Goal: Task Accomplishment & Management: Use online tool/utility

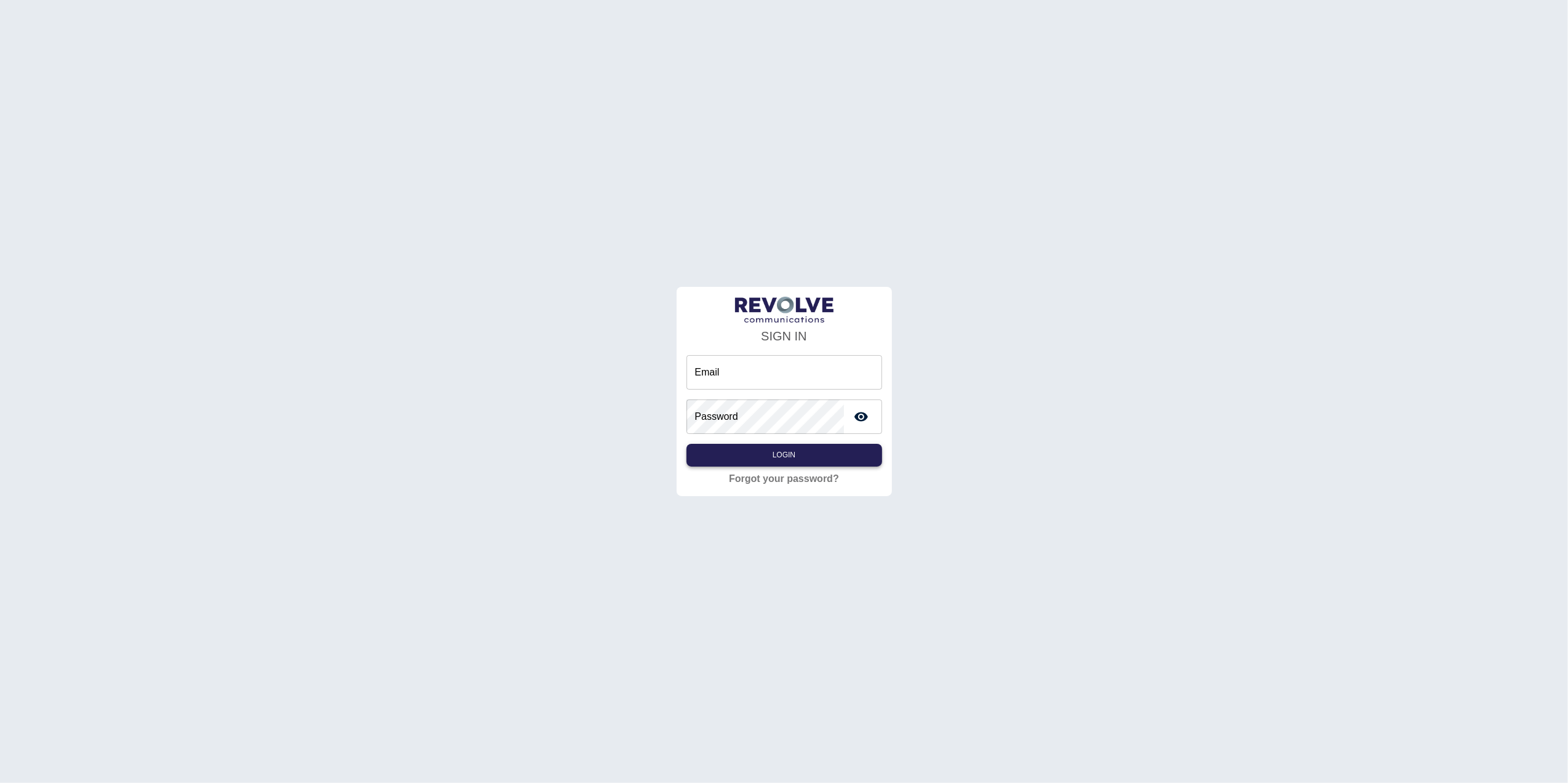
type input "**********"
click at [808, 458] on button "Login" at bounding box center [784, 455] width 195 height 23
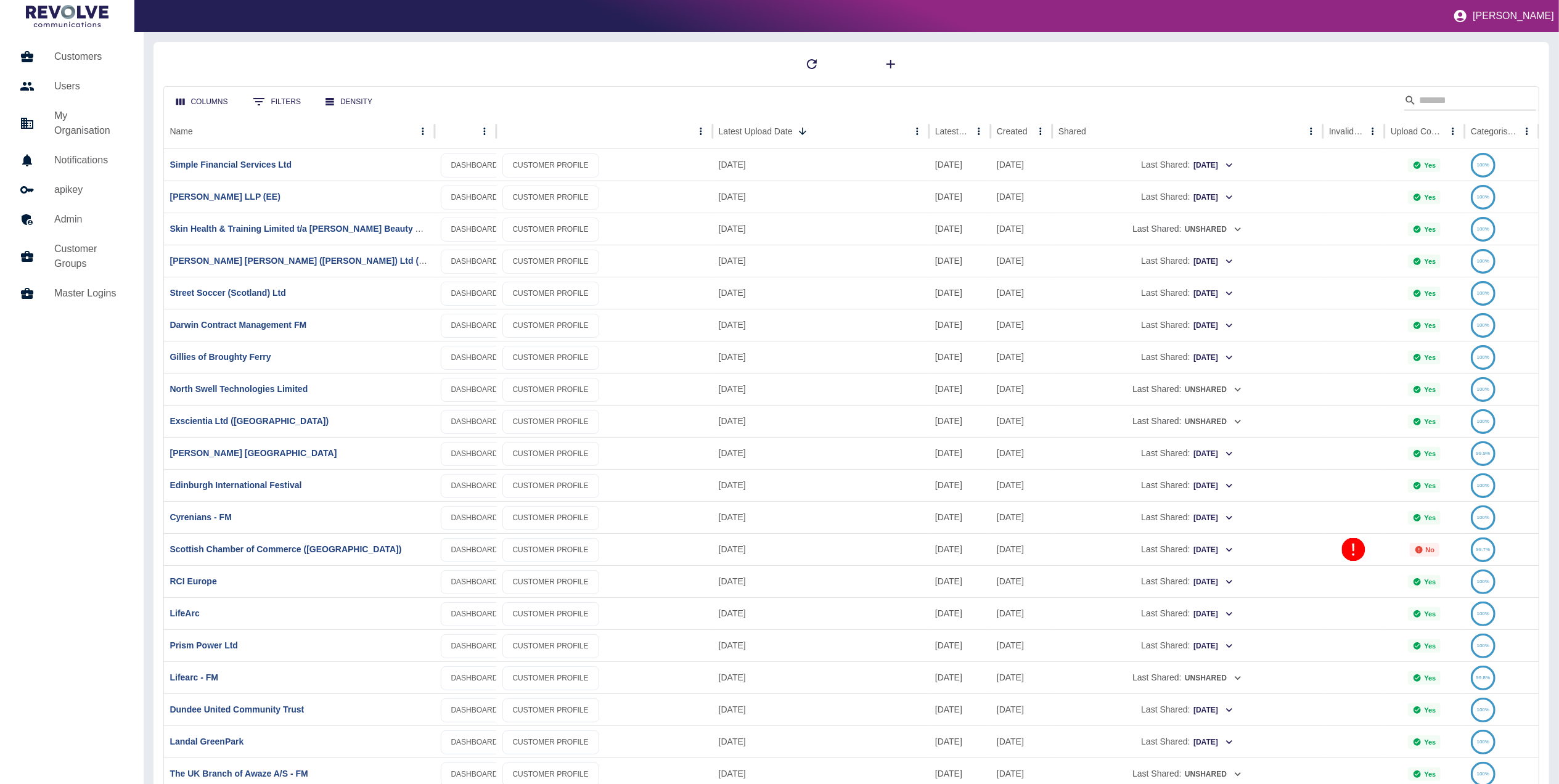
click at [1427, 101] on input "Search" at bounding box center [1468, 100] width 99 height 20
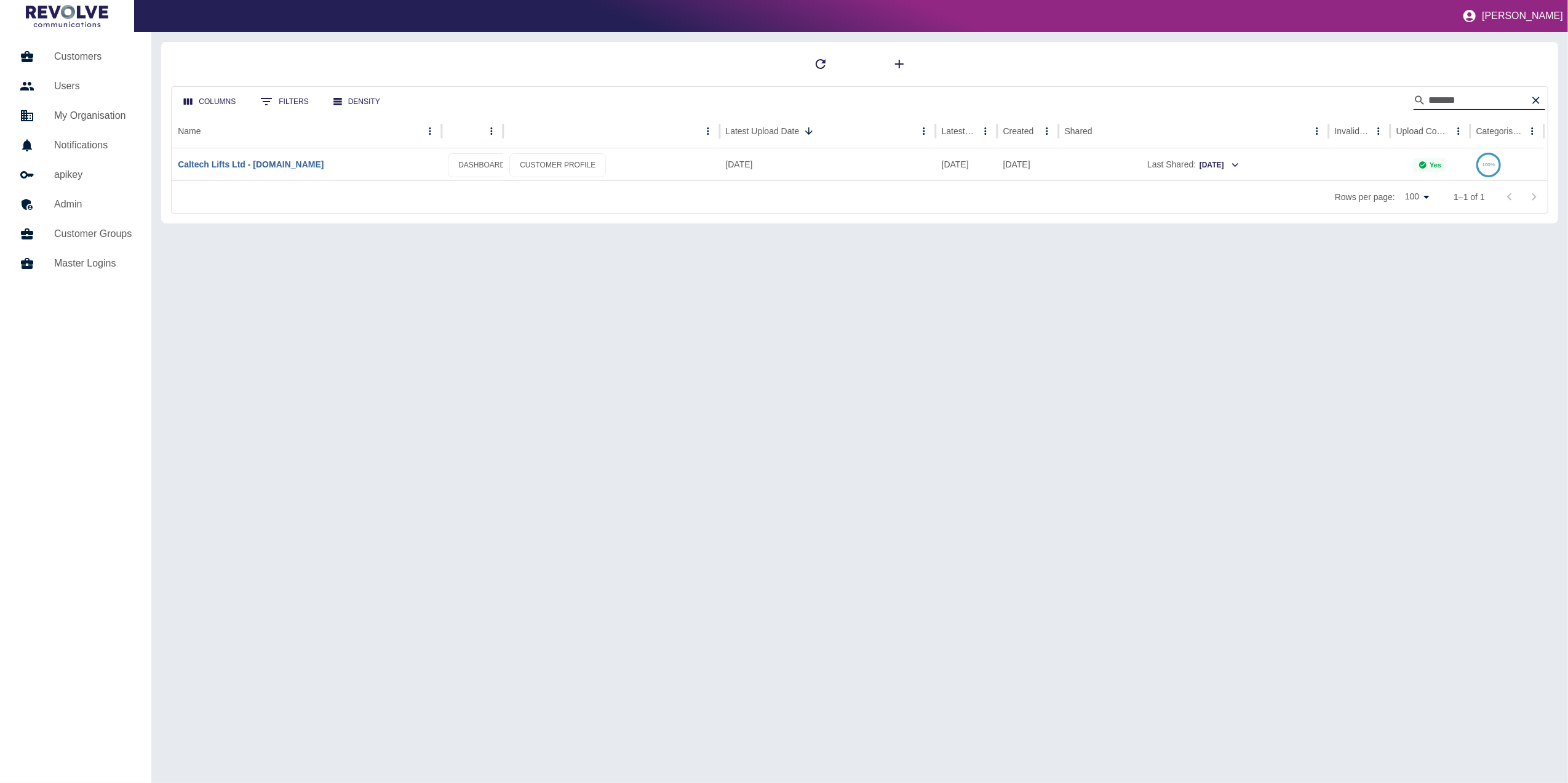
type input "*******"
click at [272, 166] on link "Caltech Lifts Ltd - [DOMAIN_NAME]" at bounding box center [251, 164] width 146 height 10
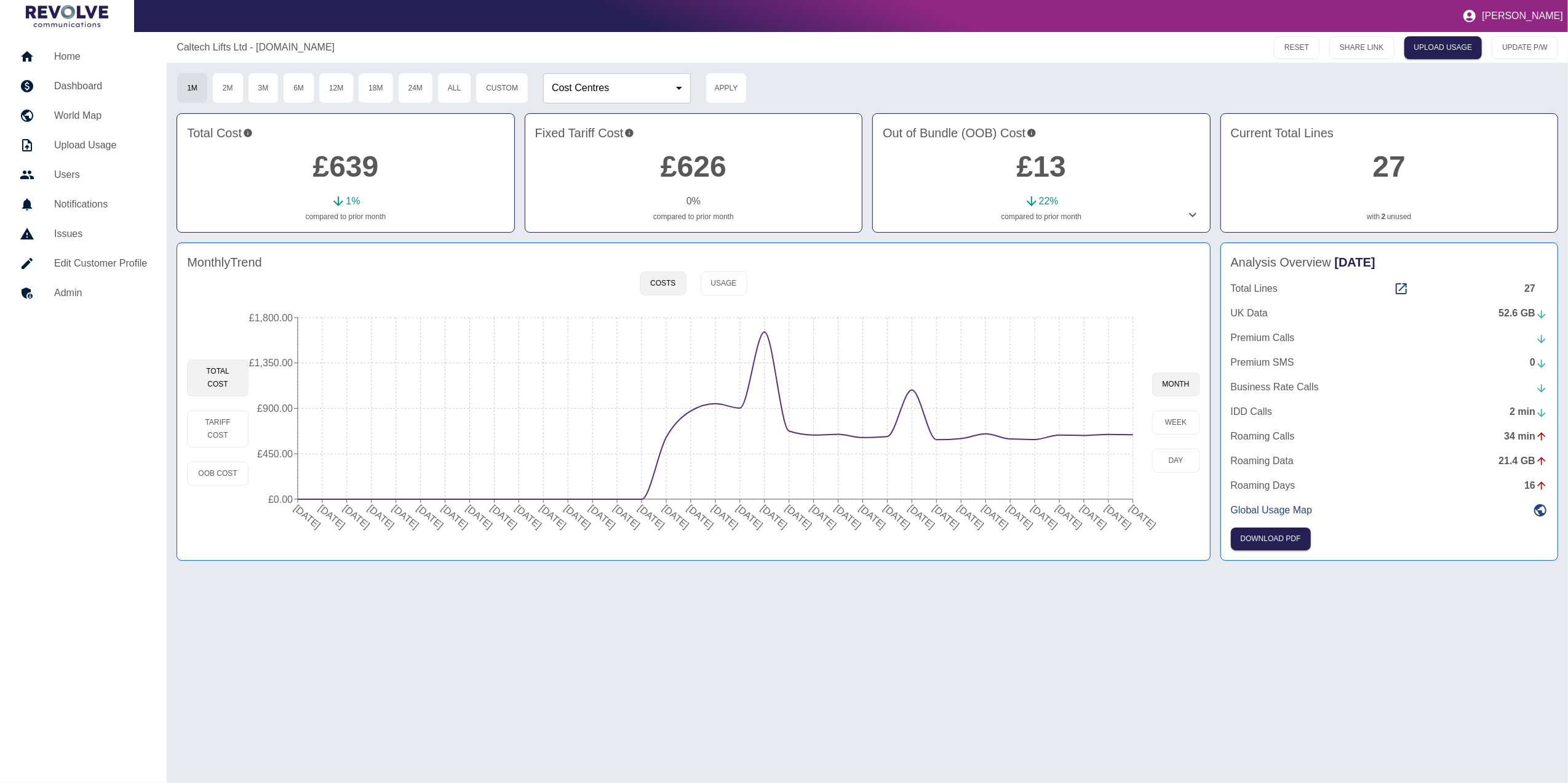
click at [1383, 215] on link "2" at bounding box center [1383, 217] width 4 height 12
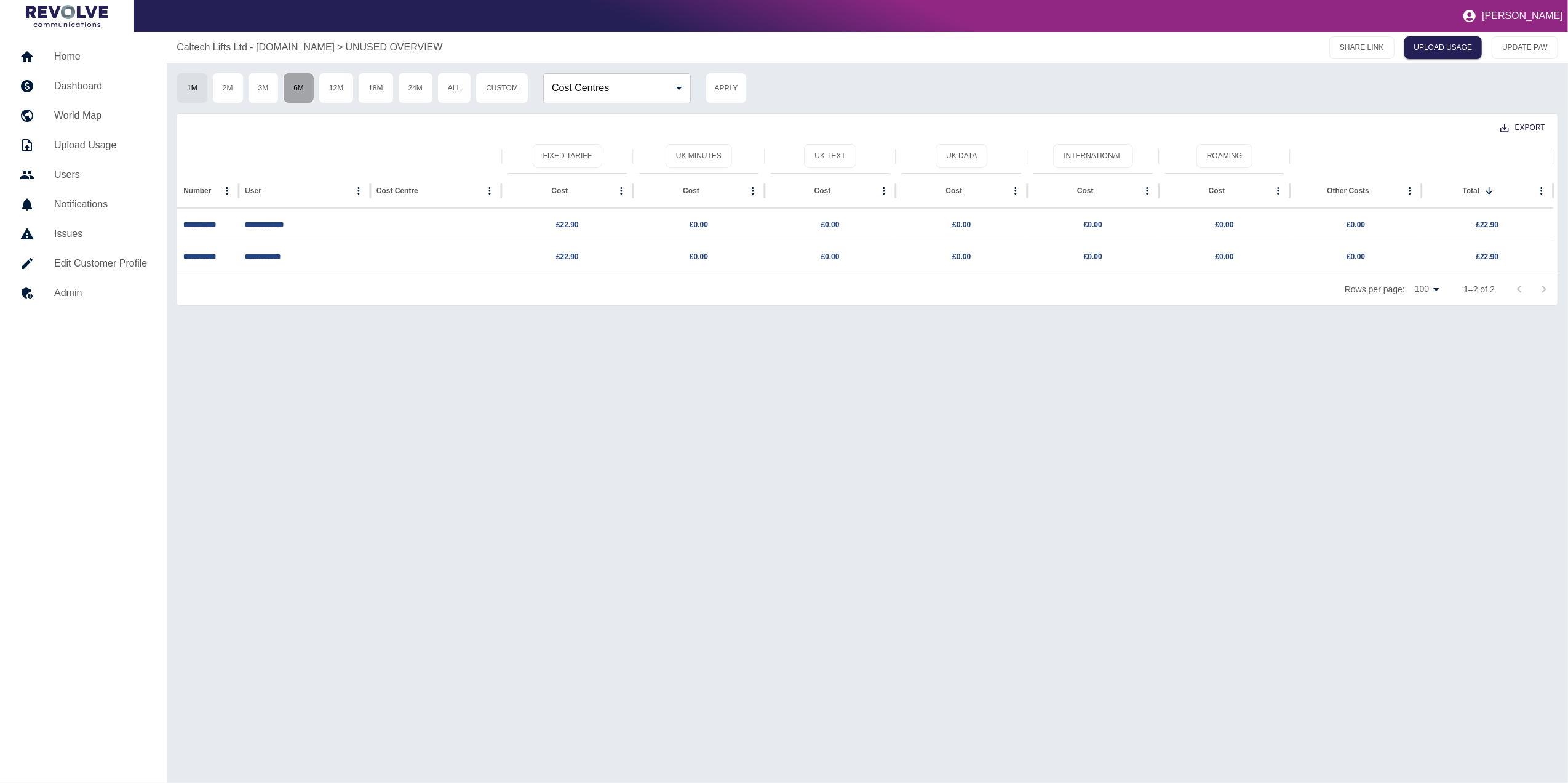
click at [296, 91] on button "6M" at bounding box center [298, 88] width 32 height 31
click at [208, 86] on button "1M" at bounding box center [192, 88] width 32 height 31
click at [234, 85] on button "2M" at bounding box center [228, 88] width 32 height 31
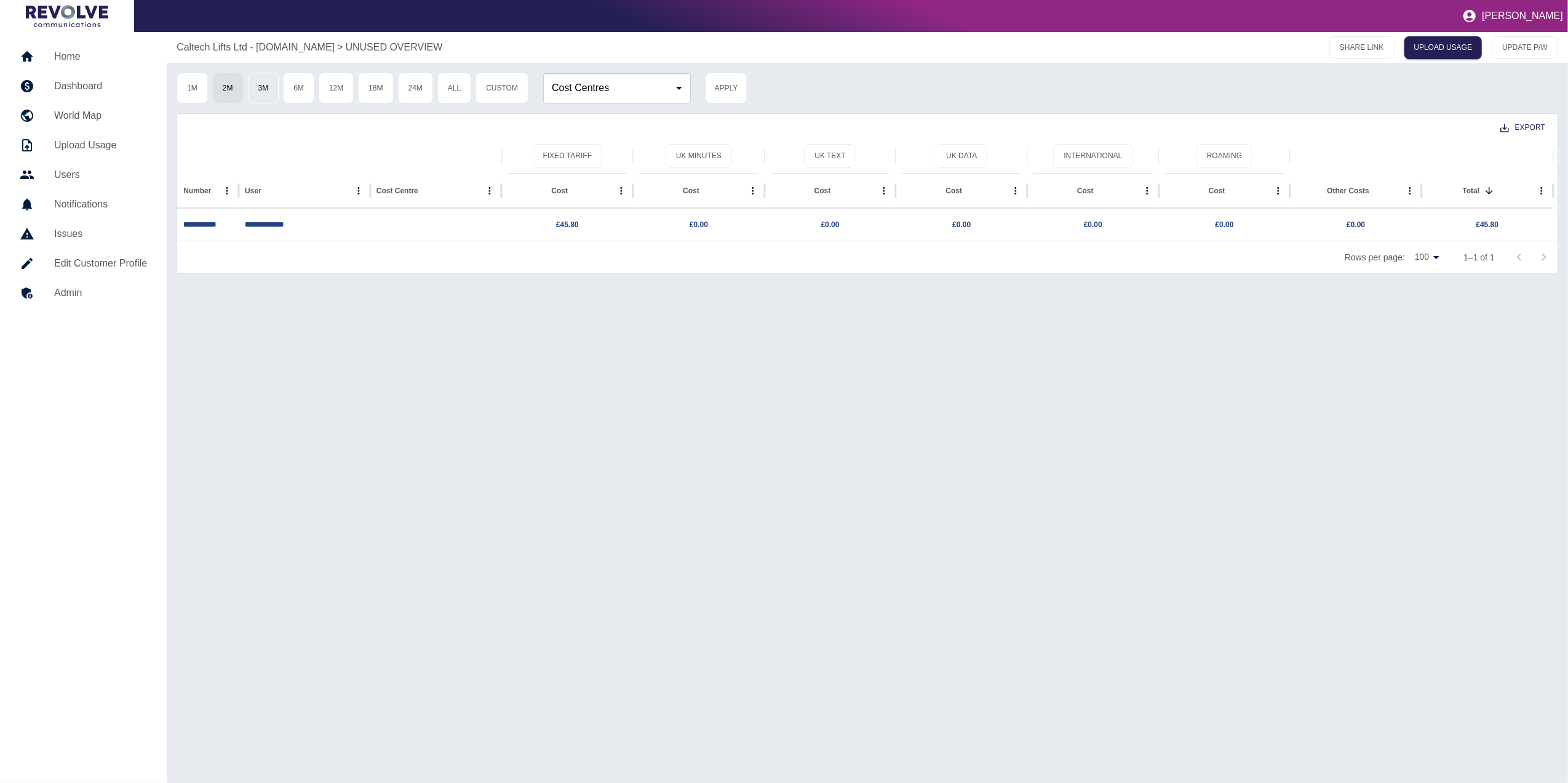
click at [280, 83] on button "3M" at bounding box center [263, 88] width 32 height 31
type button "3M"
click at [99, 84] on h5 "Dashboard" at bounding box center [101, 85] width 93 height 14
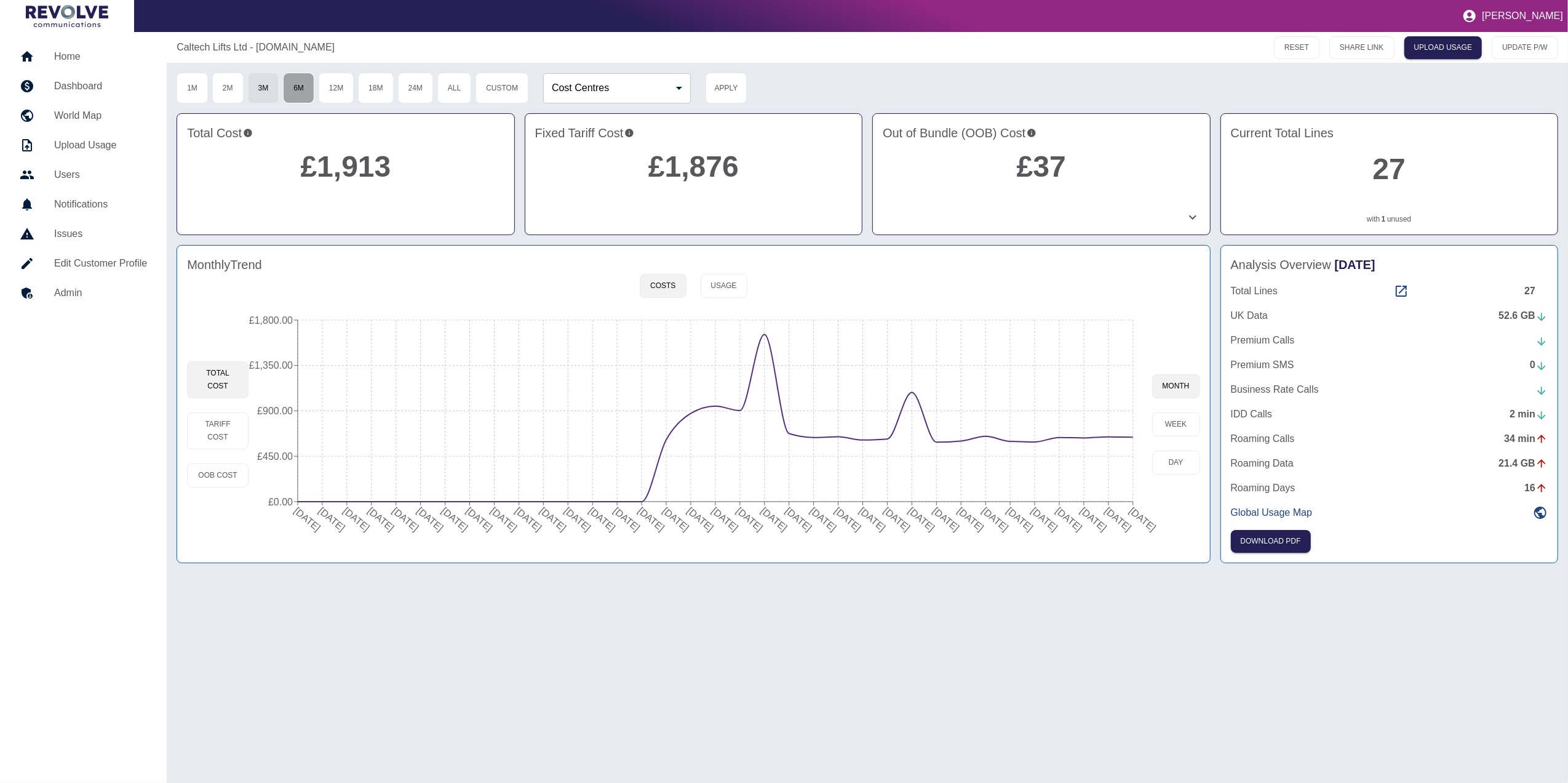
click at [297, 88] on button "6M" at bounding box center [298, 88] width 32 height 31
click at [351, 82] on button "12M" at bounding box center [336, 88] width 35 height 31
drag, startPoint x: 739, startPoint y: 304, endPoint x: 734, endPoint y: 291, distance: 13.9
click at [734, 291] on div "Monthly Trend Costs Usage Total Cost Tariff Cost OOB Cost [DATE] [DATE] [DATE] …" at bounding box center [693, 404] width 1034 height 318
click at [734, 291] on button "Usage" at bounding box center [723, 286] width 47 height 24
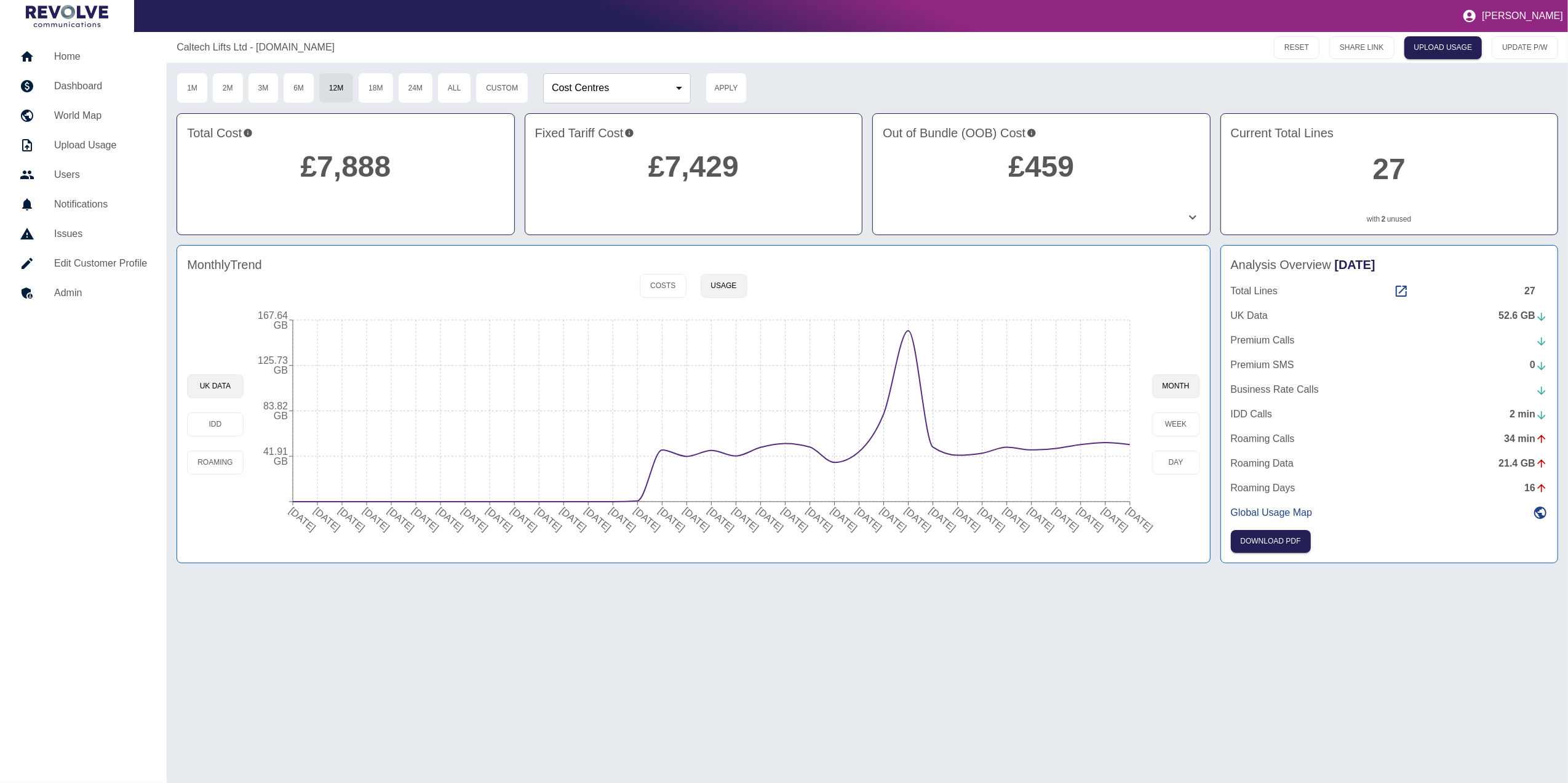
click at [1135, 441] on icon "[DATE] [DATE] [DATE] [DATE] [DATE] [DATE] [DATE] [DATE] [DATE] [DATE] [DATE] [D…" at bounding box center [695, 425] width 905 height 234
click at [1126, 443] on icon "[DATE] [DATE] [DATE] [DATE] [DATE] [DATE] [DATE] [DATE] [DATE] [DATE] [DATE] [D…" at bounding box center [695, 425] width 905 height 234
click at [1134, 443] on icon "[DATE] [DATE] [DATE] [DATE] [DATE] [DATE] [DATE] [DATE] [DATE] [DATE] [DATE] [D…" at bounding box center [695, 425] width 905 height 234
click at [1132, 443] on circle at bounding box center [1129, 444] width 10 height 10
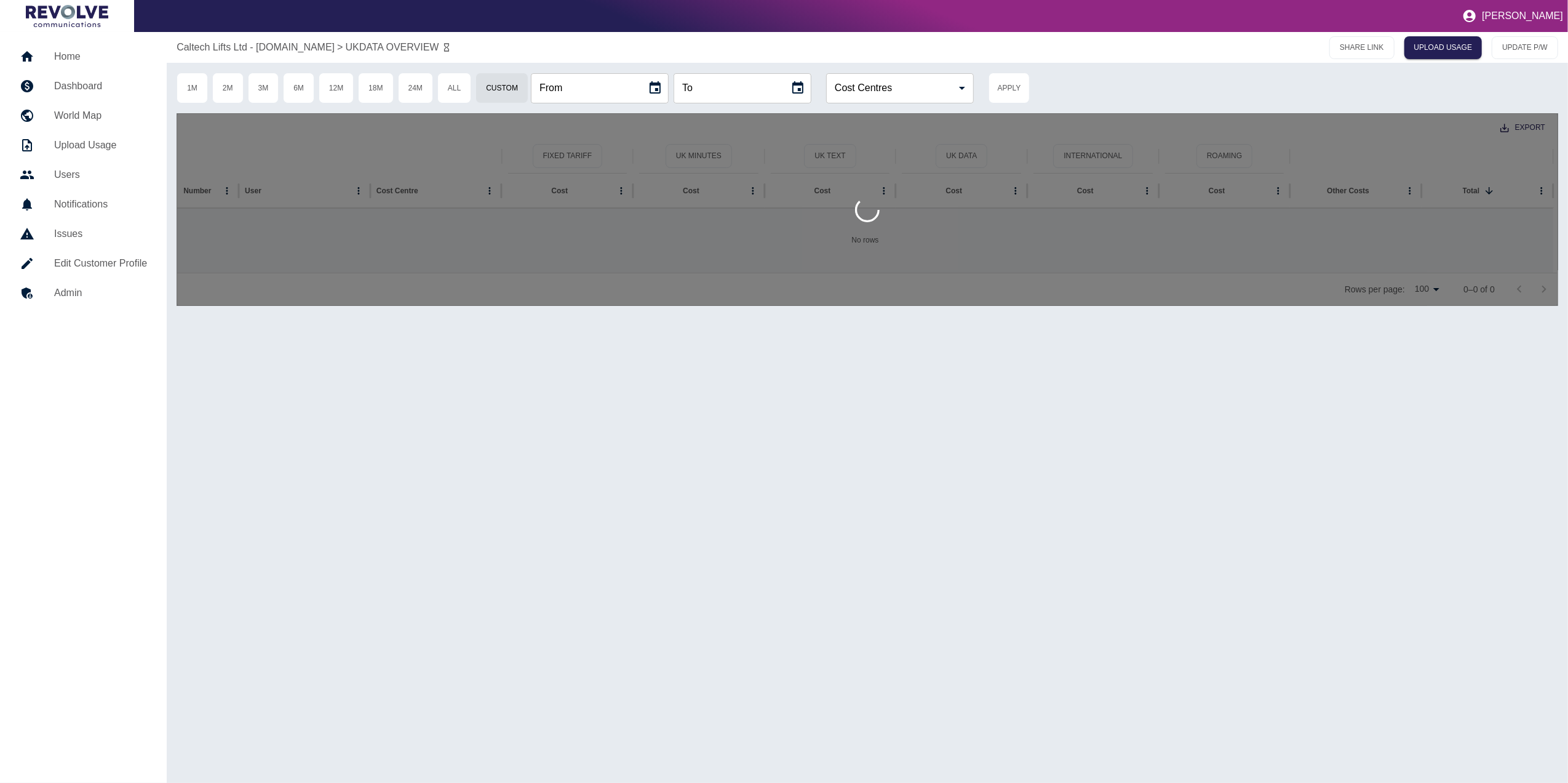
type input "**********"
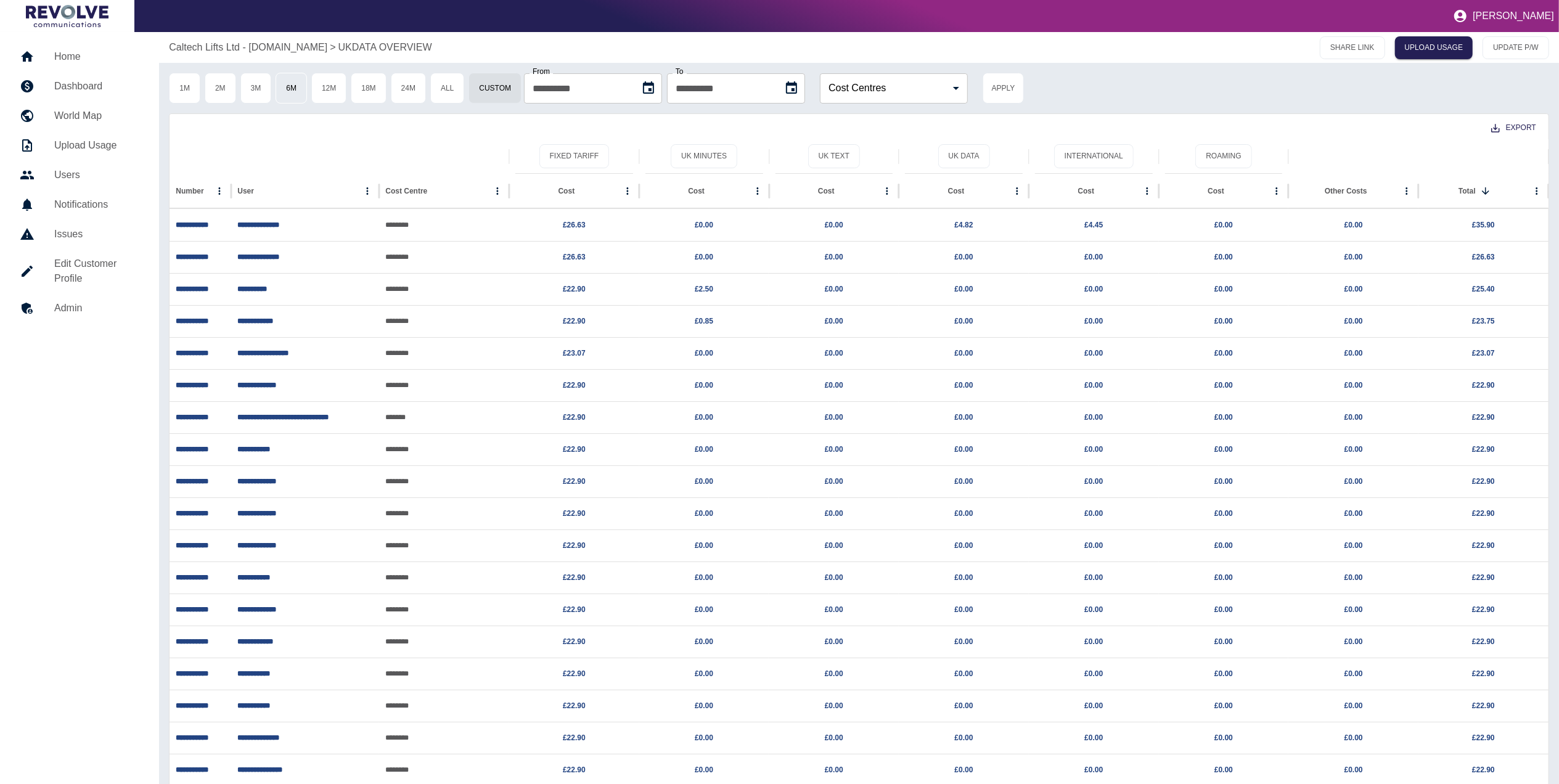
click at [283, 83] on button "6M" at bounding box center [291, 88] width 32 height 31
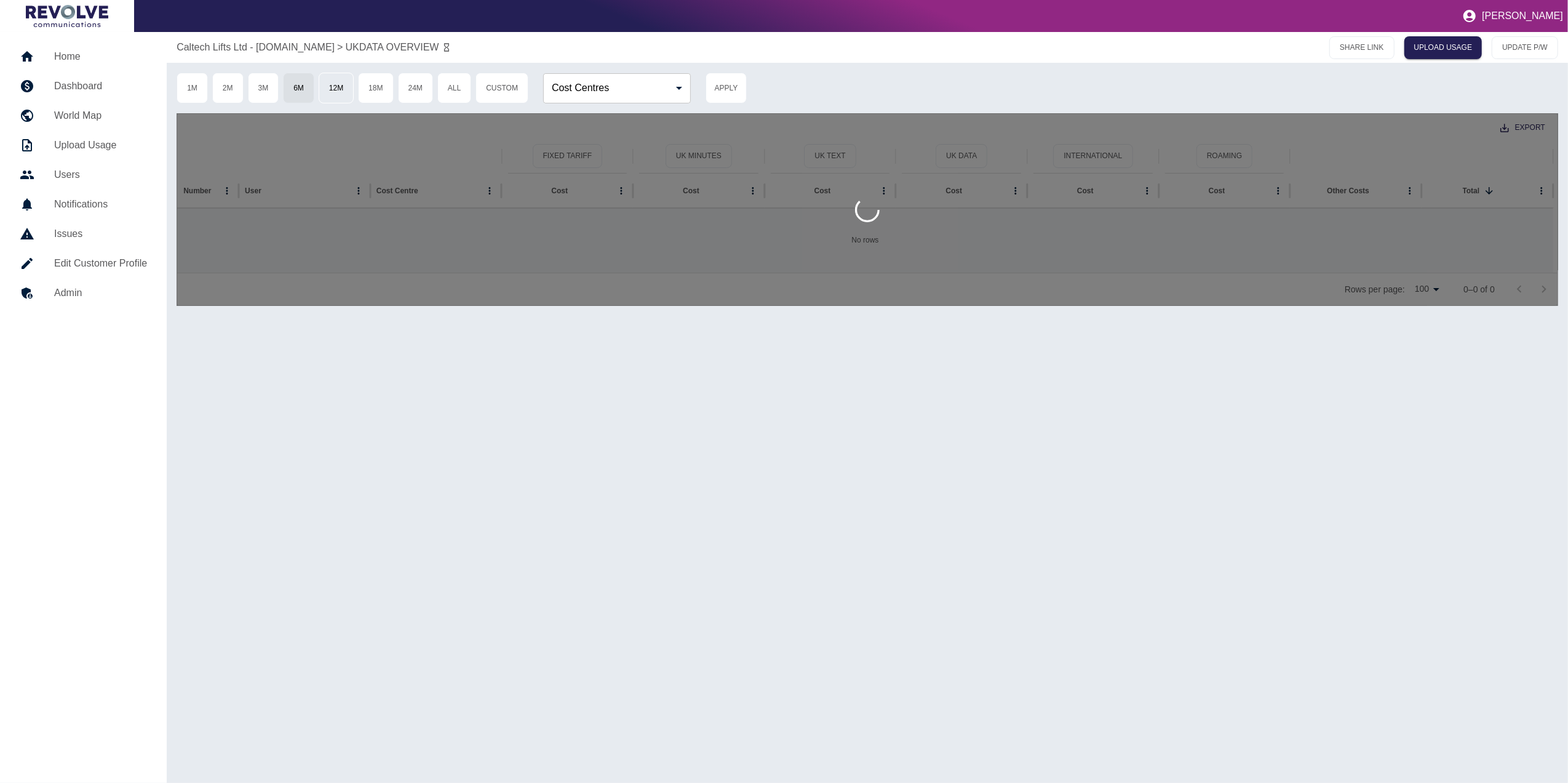
click at [345, 96] on button "12M" at bounding box center [336, 88] width 35 height 31
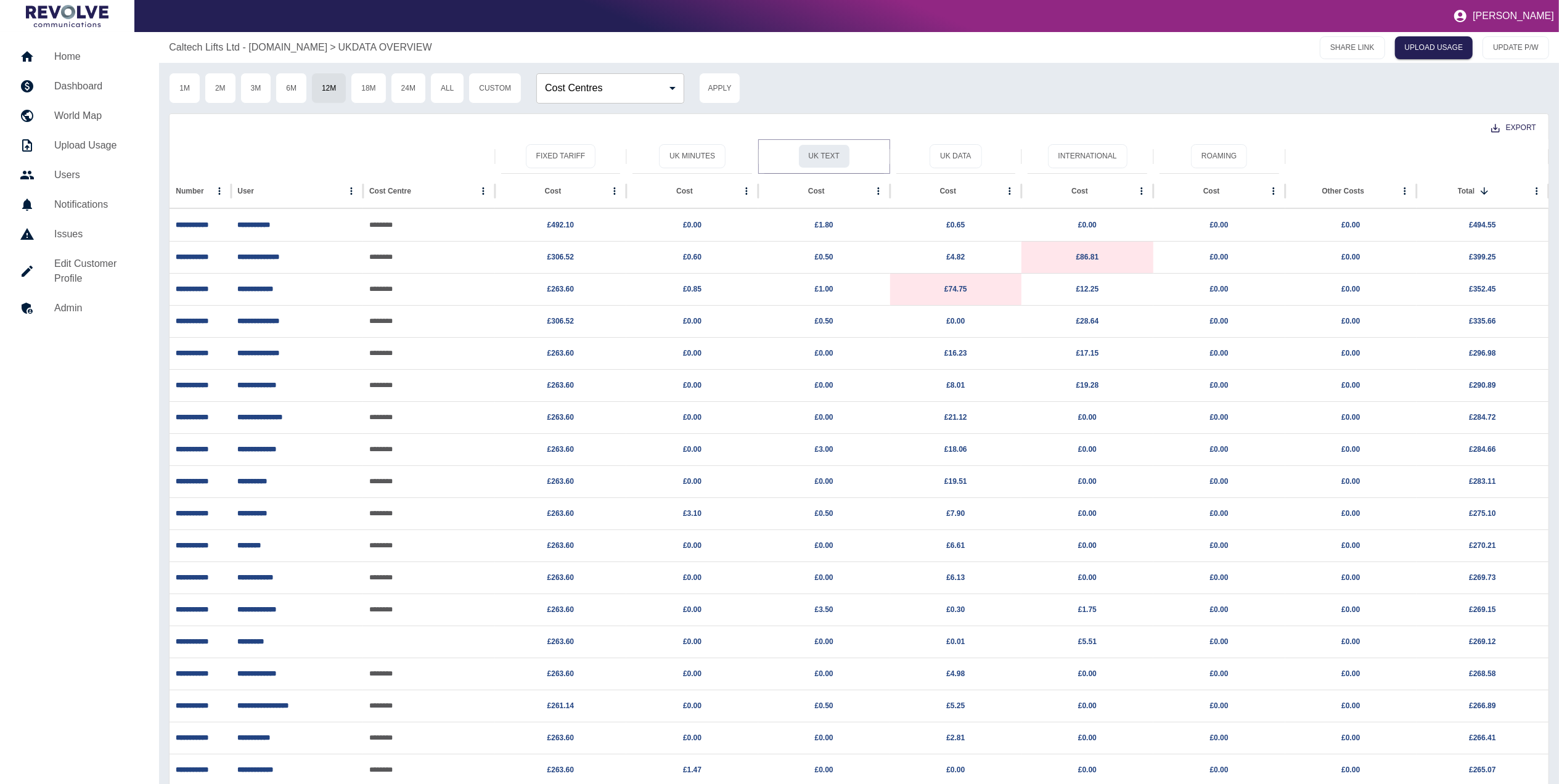
click at [823, 157] on button "UK Text" at bounding box center [825, 155] width 52 height 24
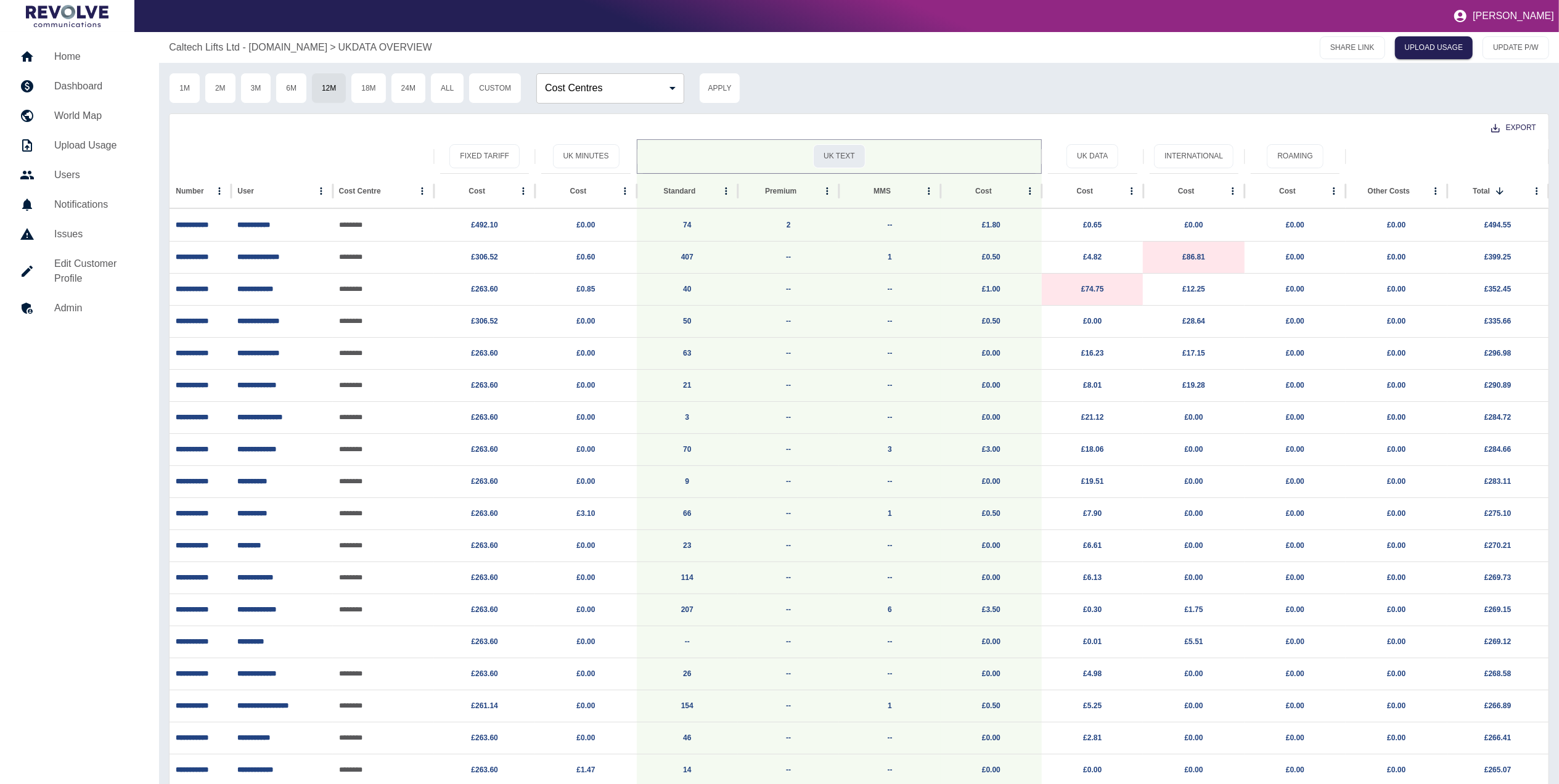
click at [823, 157] on button "UK Text" at bounding box center [839, 155] width 52 height 24
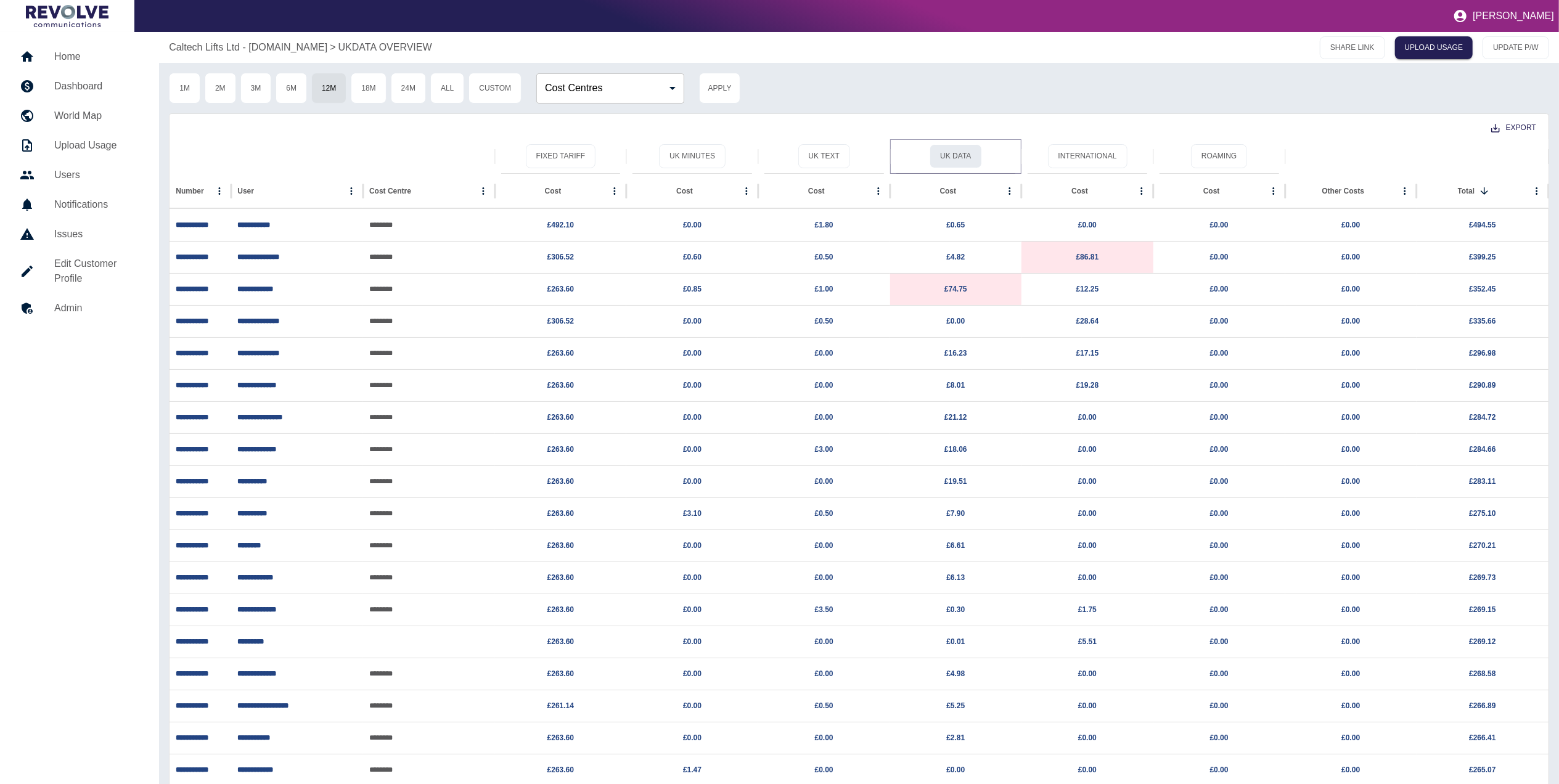
click at [943, 147] on button "UK Data" at bounding box center [955, 155] width 52 height 24
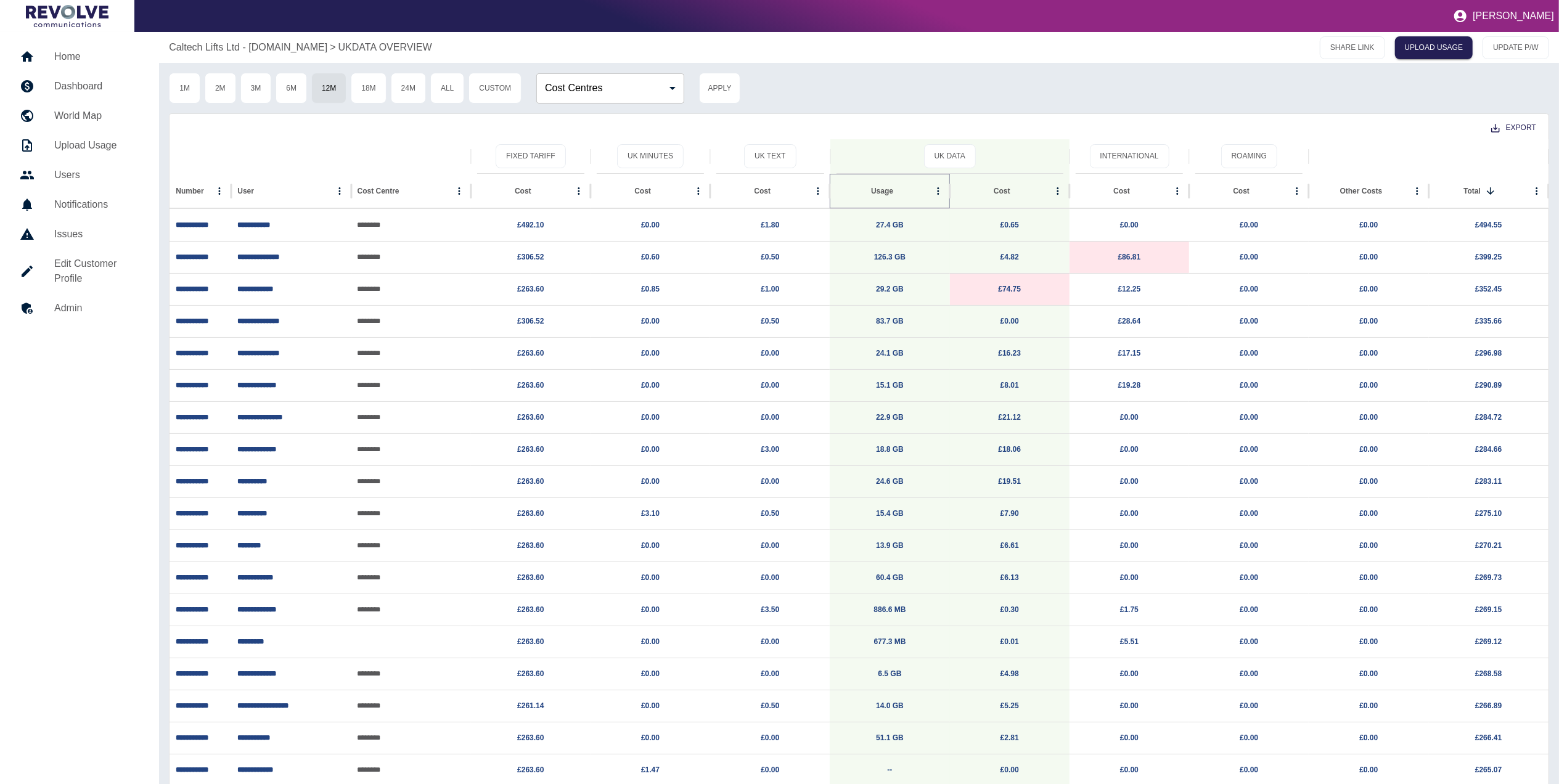
click at [898, 185] on icon "Sort" at bounding box center [903, 191] width 12 height 12
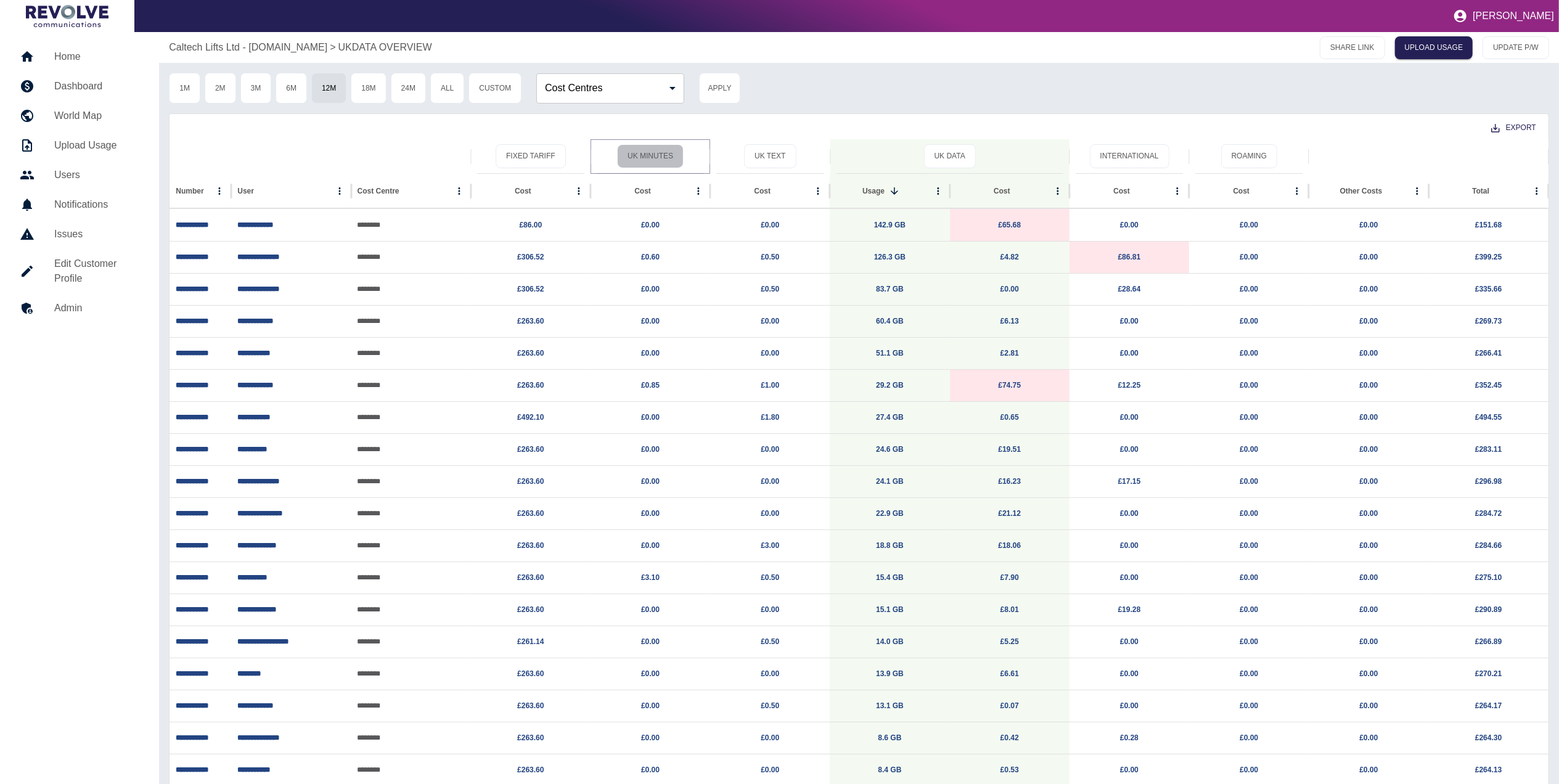
click at [663, 156] on button "UK Minutes" at bounding box center [650, 155] width 66 height 24
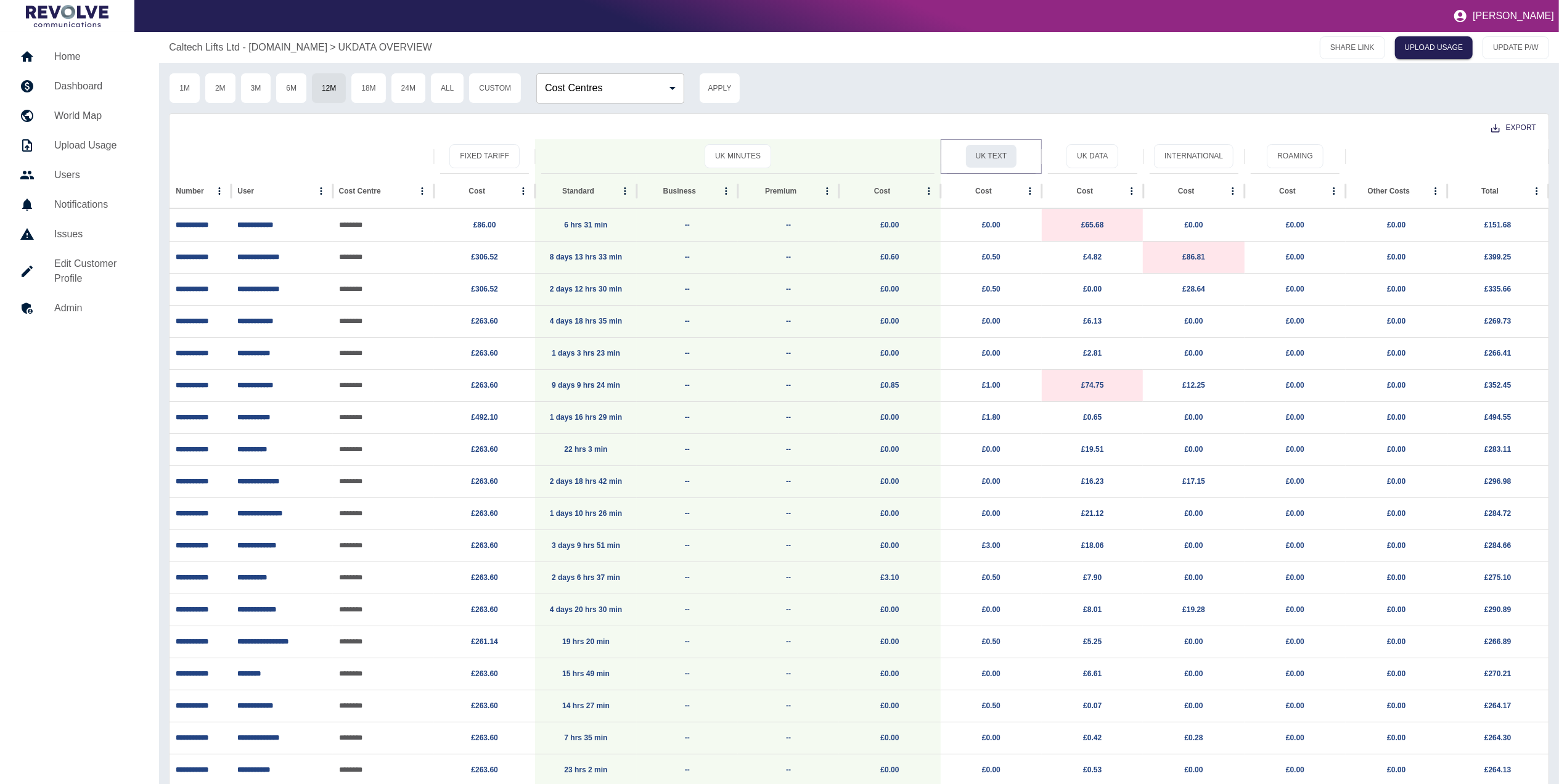
click at [1002, 152] on button "UK Text" at bounding box center [992, 155] width 52 height 24
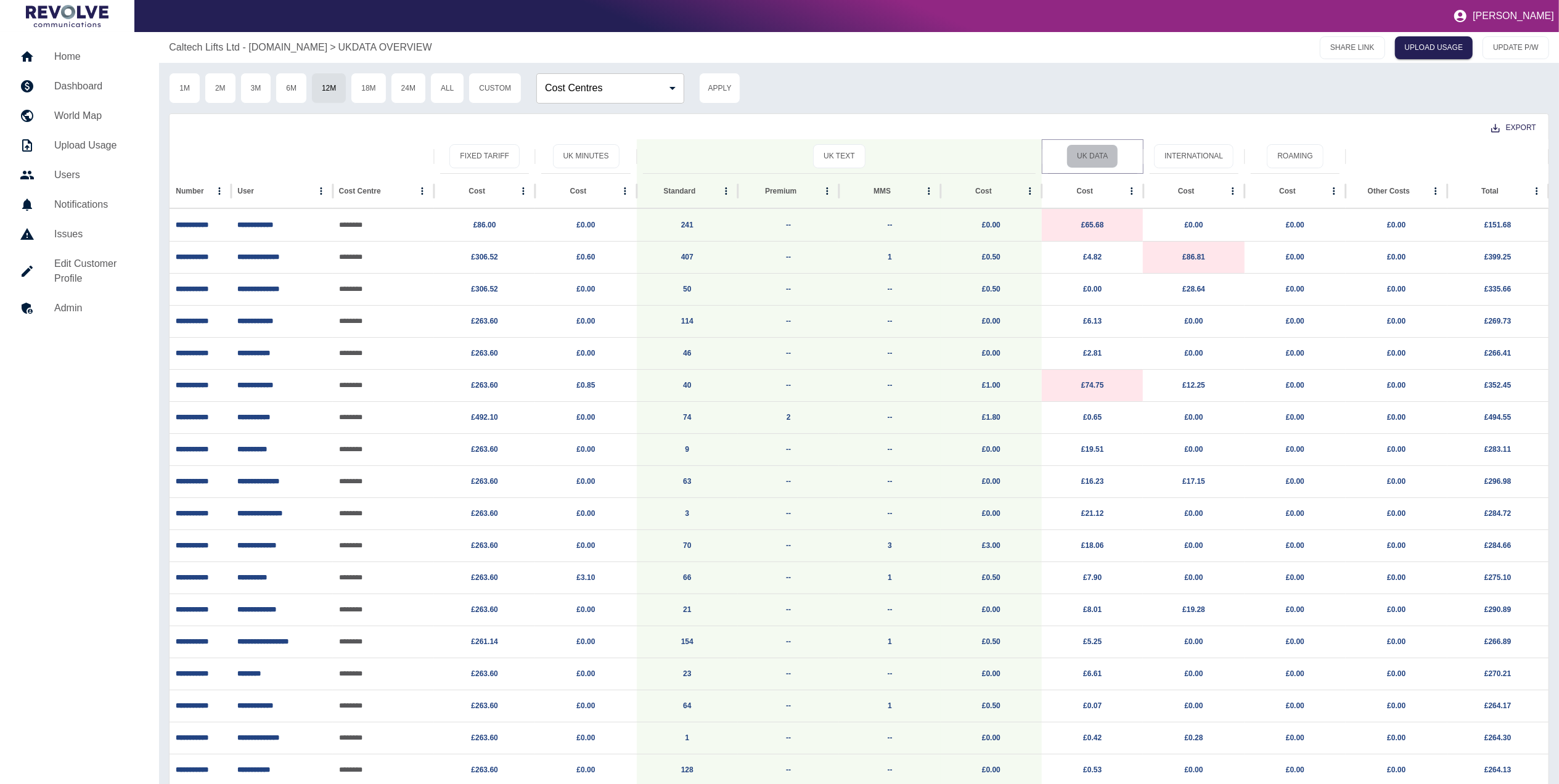
click at [1091, 146] on button "UK Data" at bounding box center [1092, 155] width 52 height 24
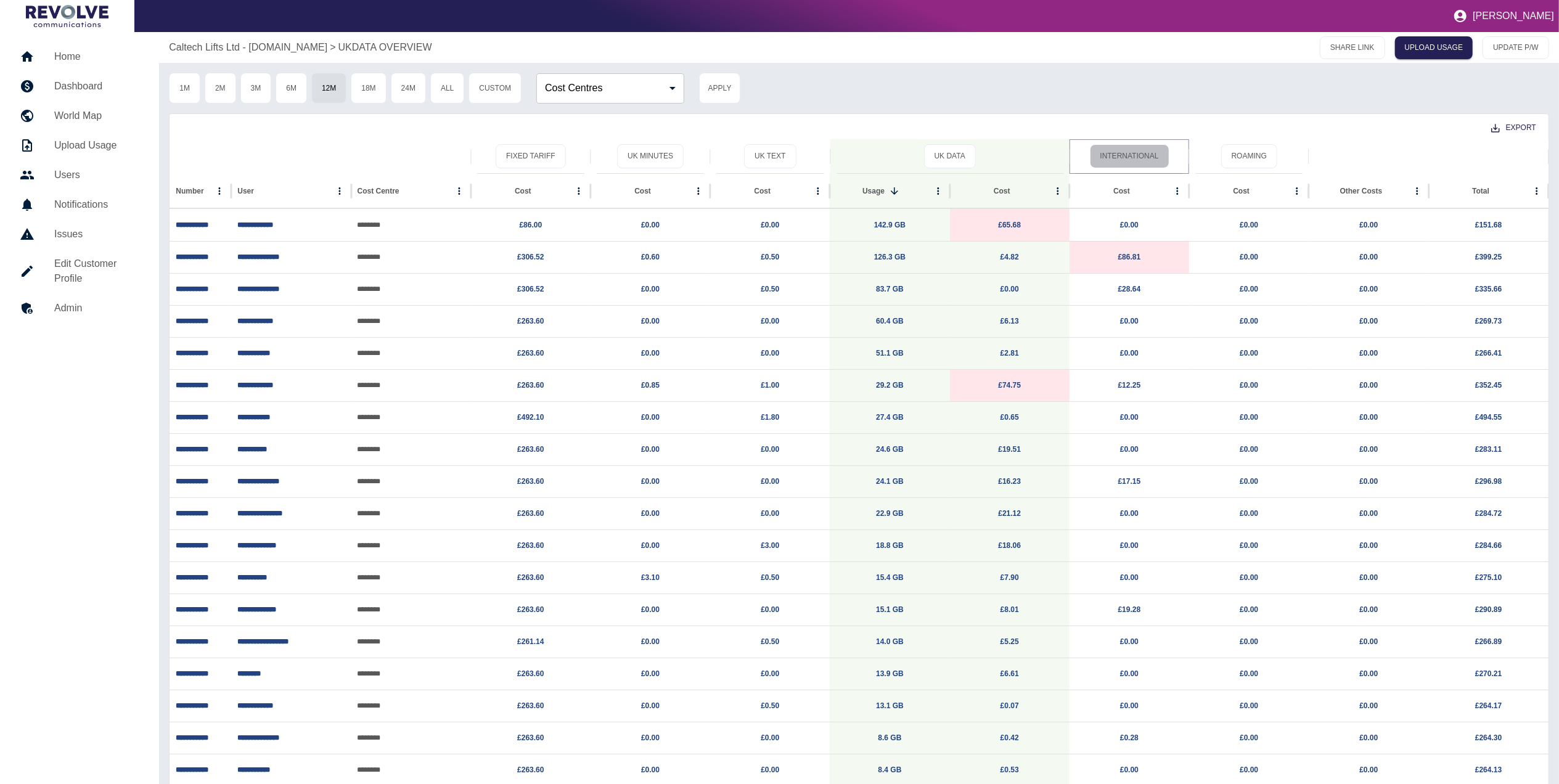
click at [1146, 156] on button "International" at bounding box center [1129, 155] width 80 height 24
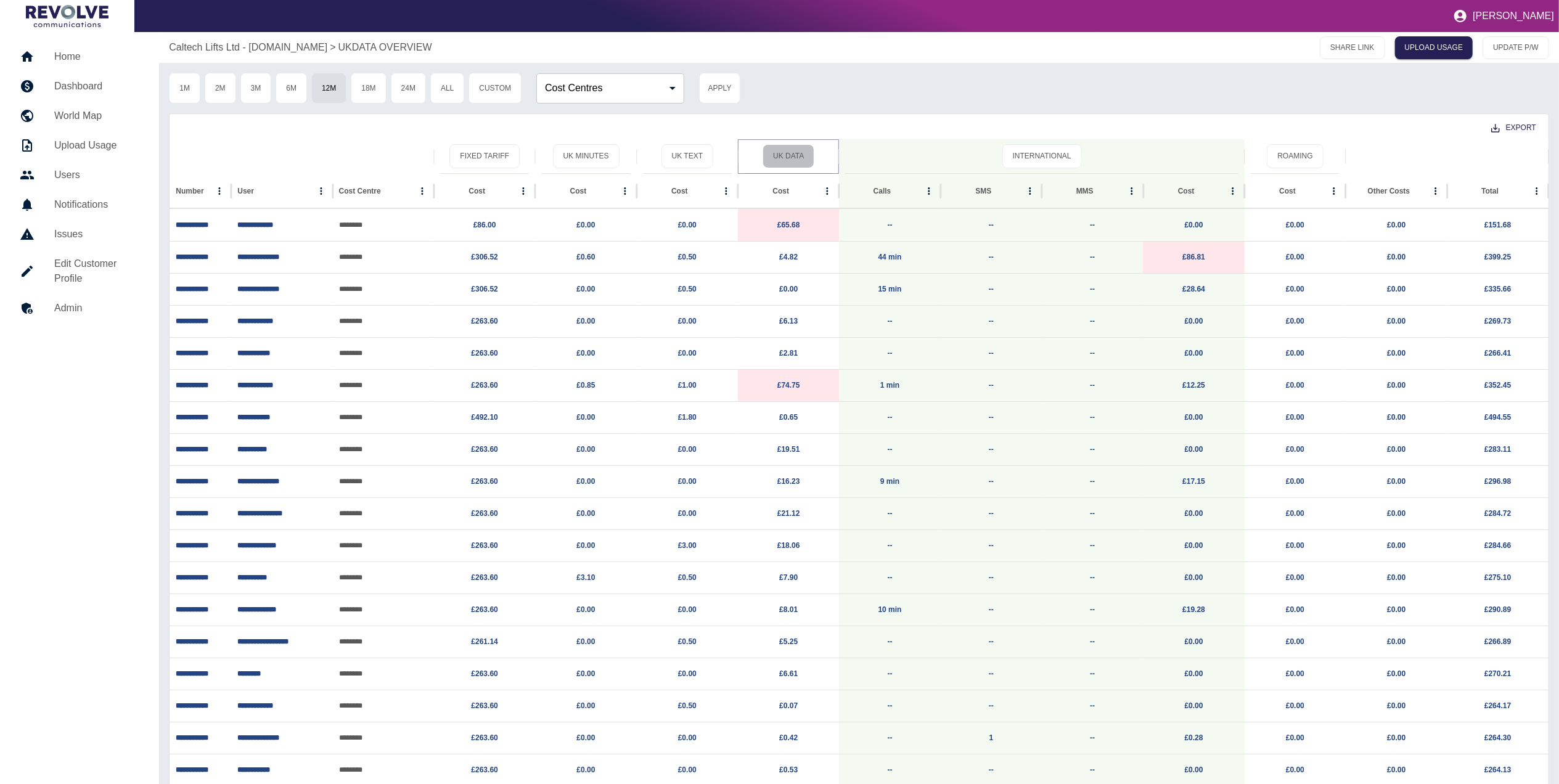
click at [794, 158] on button "UK Data" at bounding box center [788, 155] width 52 height 24
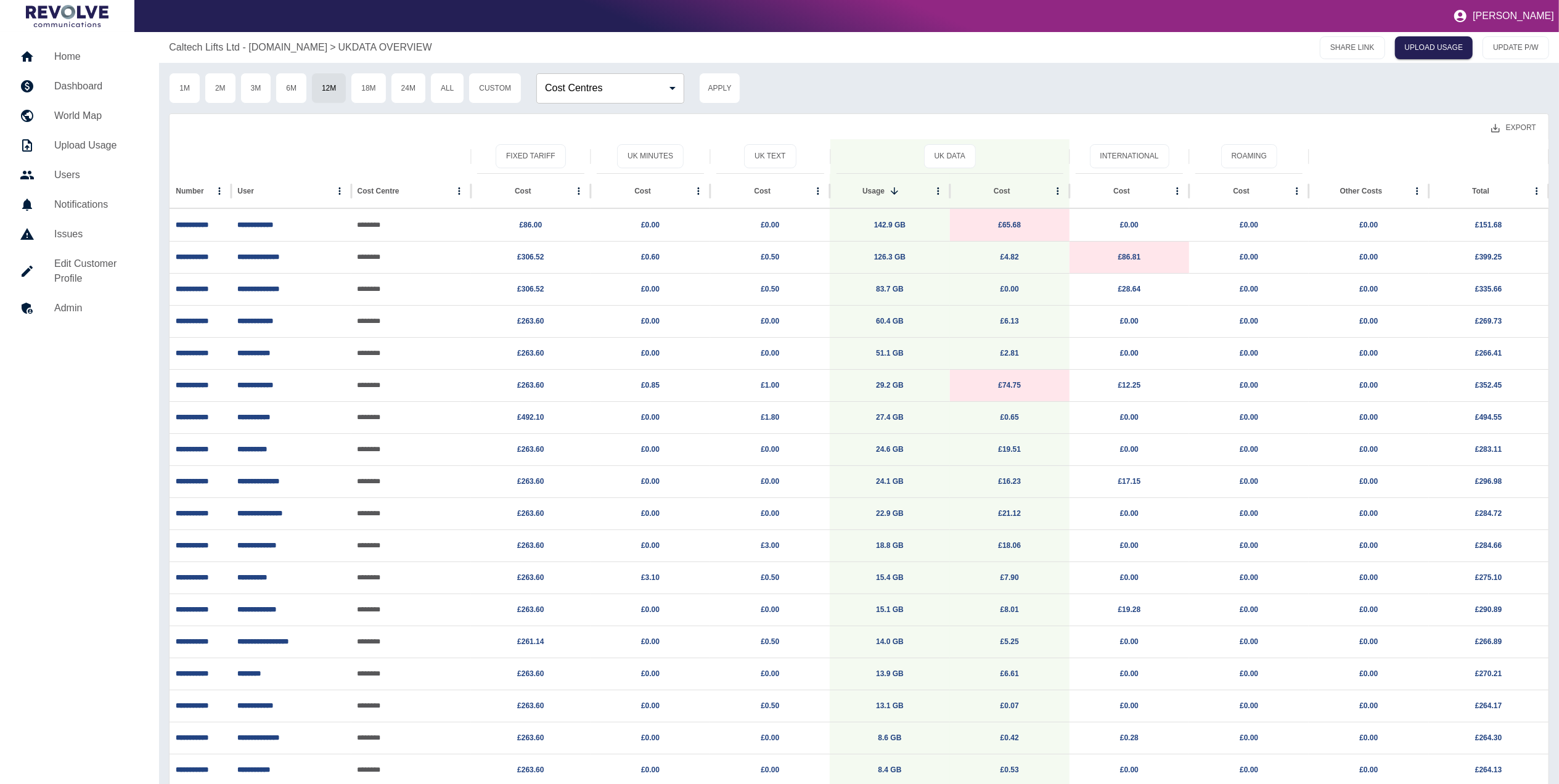
click at [1509, 122] on button "Export" at bounding box center [1513, 128] width 64 height 23
click at [1487, 157] on li "Download as CSV" at bounding box center [1490, 155] width 111 height 22
